Goal: Information Seeking & Learning: Find specific fact

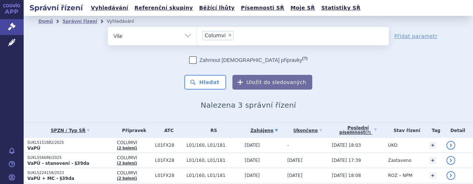
click at [227, 35] on span "×" at bounding box center [229, 35] width 4 height 4
click at [197, 35] on select "Columvi" at bounding box center [196, 36] width 0 height 18
select select
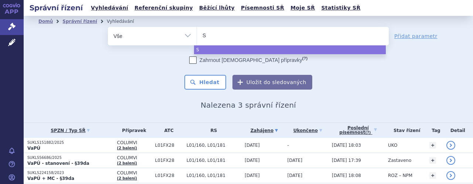
type input "Sk"
type input "Sky"
type input "Skyr"
type input "Skyri"
type input "Skyriz"
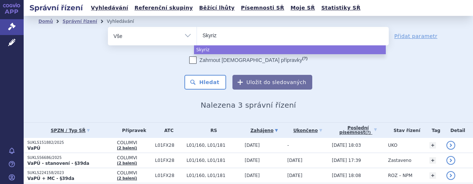
type input "Skyrizi"
select select "Skyrizi"
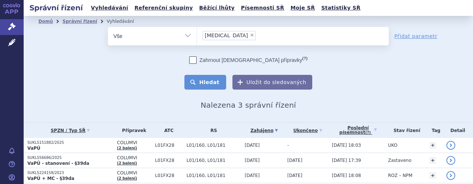
click at [208, 84] on button "Hledat" at bounding box center [205, 82] width 42 height 15
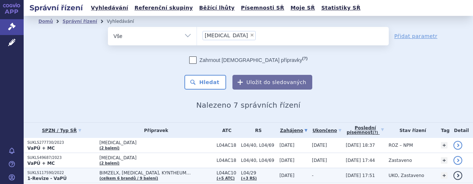
click at [177, 178] on td "BIMZELX, COSENTYX, KYNTHEUM… (celkem 6 brandů / 9 balení)" at bounding box center [154, 175] width 117 height 15
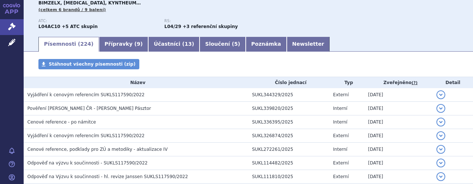
scroll to position [103, 0]
